Goal: Communication & Community: Answer question/provide support

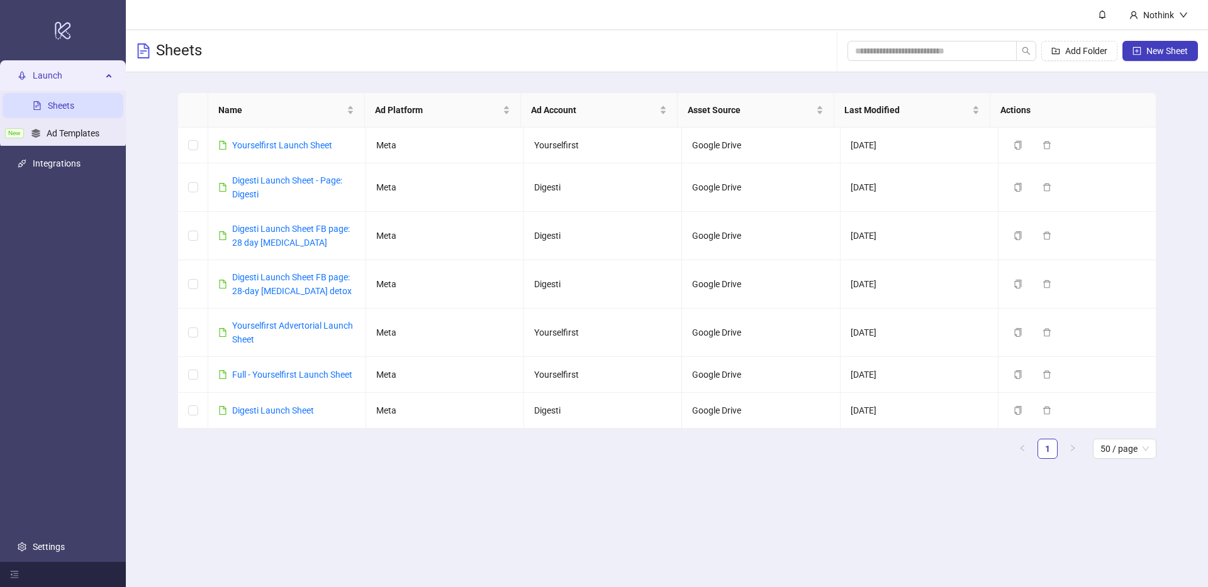
click at [755, 39] on div "Sheets Add Folder New Sheet" at bounding box center [667, 51] width 1082 height 42
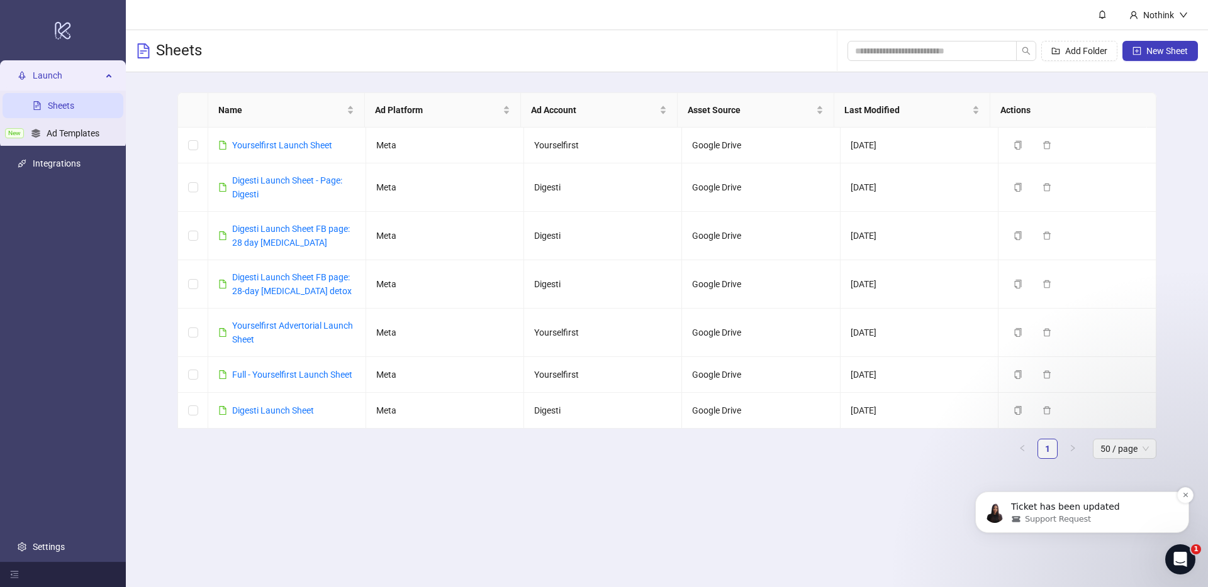
click at [1073, 516] on span "Support Request" at bounding box center [1058, 519] width 66 height 11
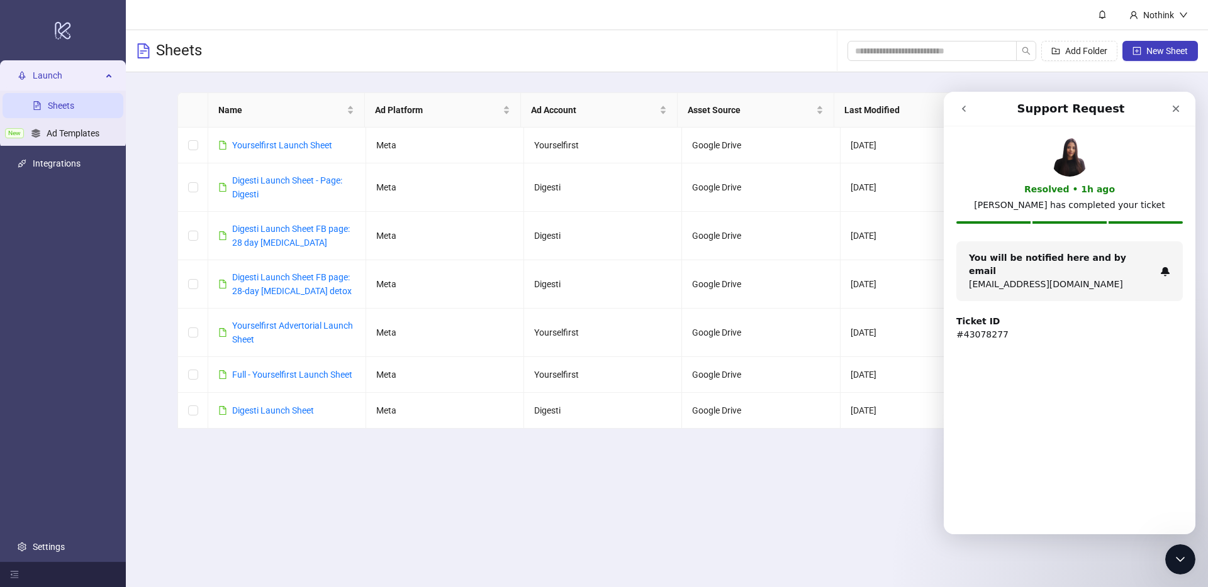
click at [963, 109] on icon "go back" at bounding box center [964, 109] width 4 height 6
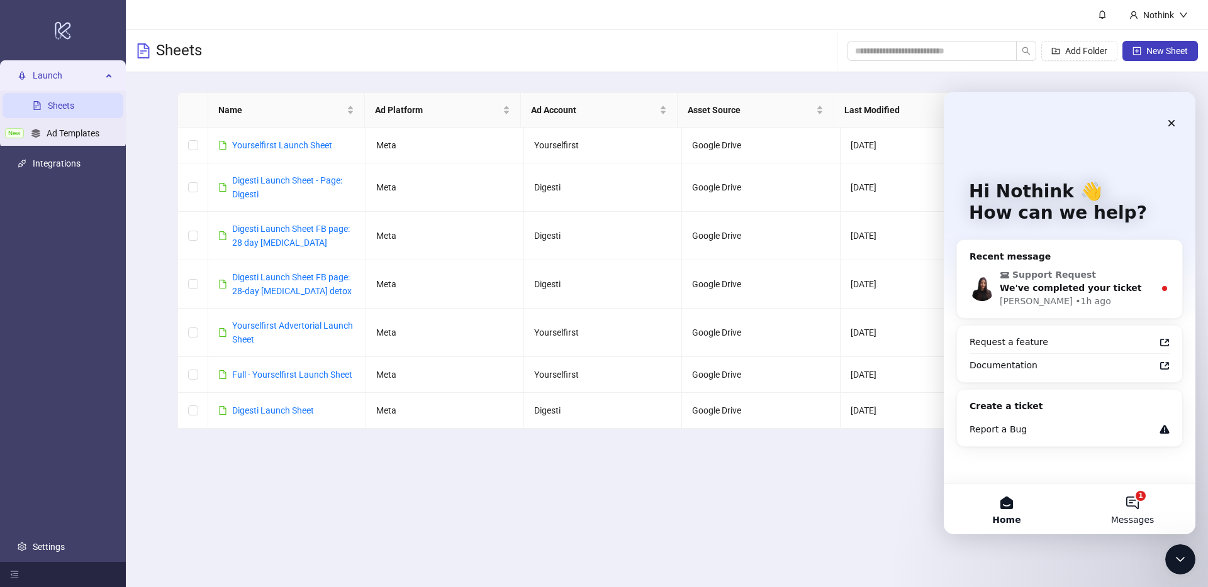
click at [1131, 501] on button "1 Messages" at bounding box center [1132, 509] width 126 height 50
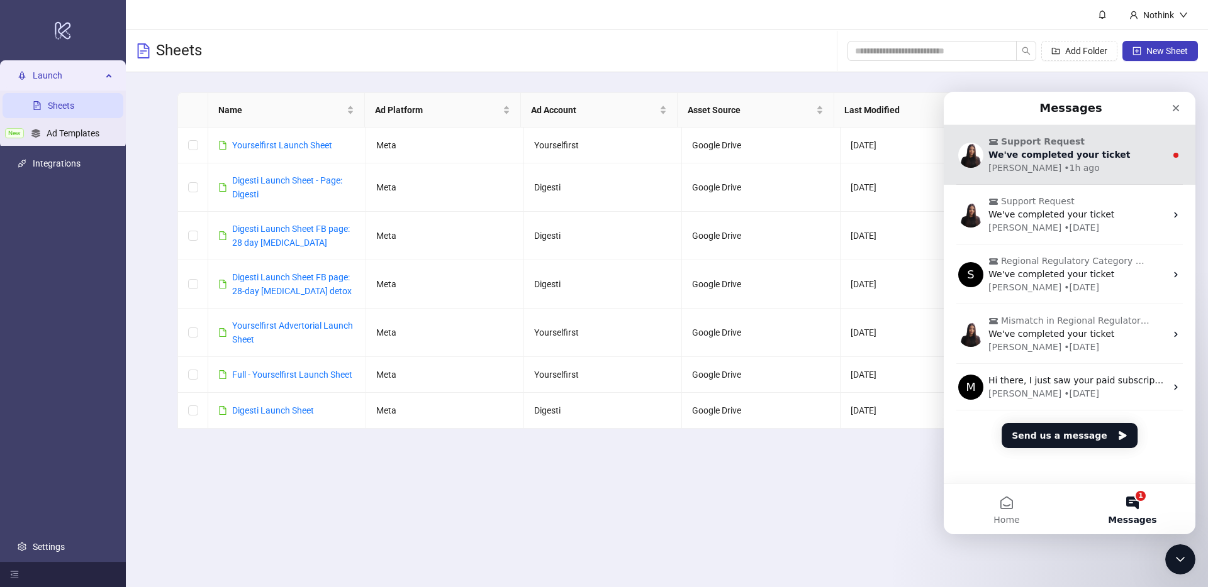
click at [1076, 148] on div "We've completed your ticket" at bounding box center [1076, 154] width 177 height 13
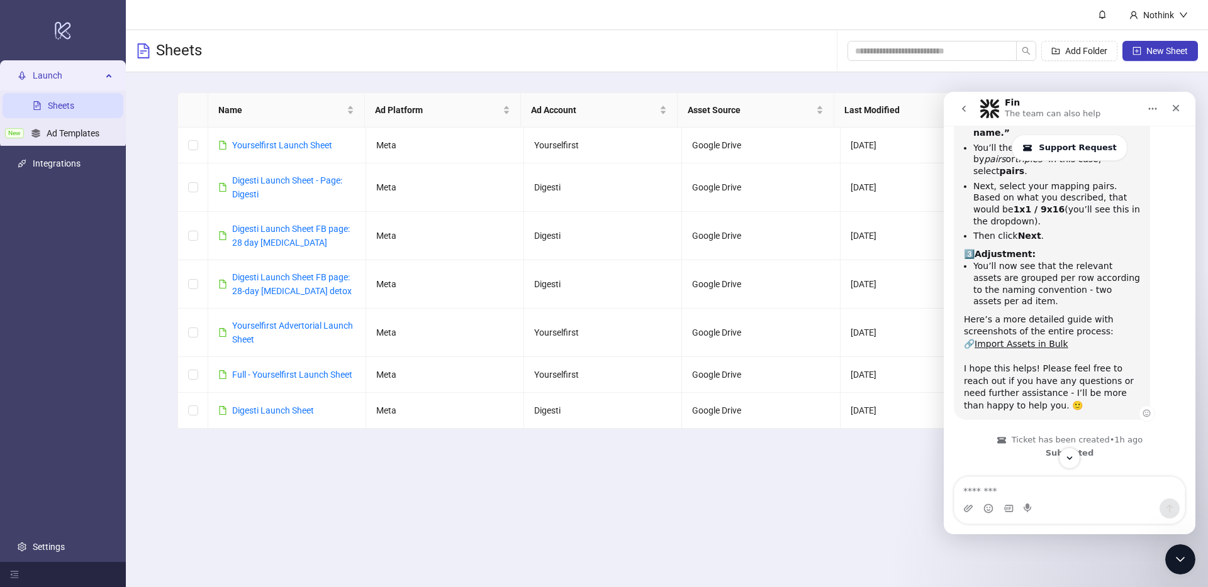
scroll to position [547, 0]
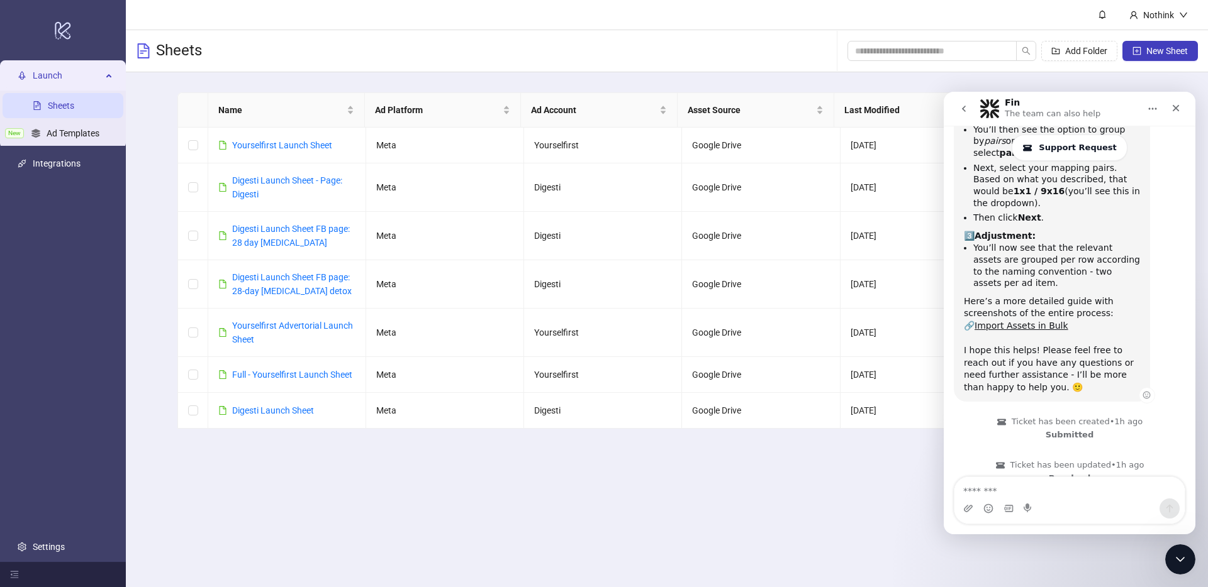
click at [1098, 296] on div "Here’s a more detailed guide with screenshots of the entire process: 🔗 Import A…" at bounding box center [1052, 320] width 176 height 49
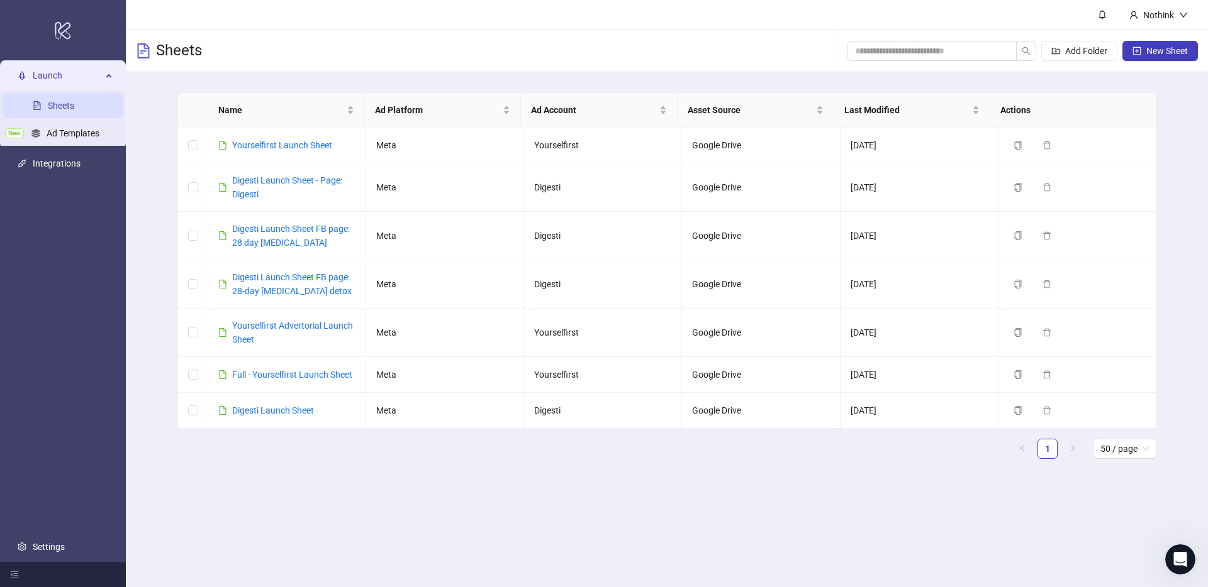
click at [755, 514] on main "Nothink Sheets Add Folder New Sheet Name Ad Platform Ad Account Asset Source La…" at bounding box center [667, 293] width 1082 height 587
